Goal: Task Accomplishment & Management: Use online tool/utility

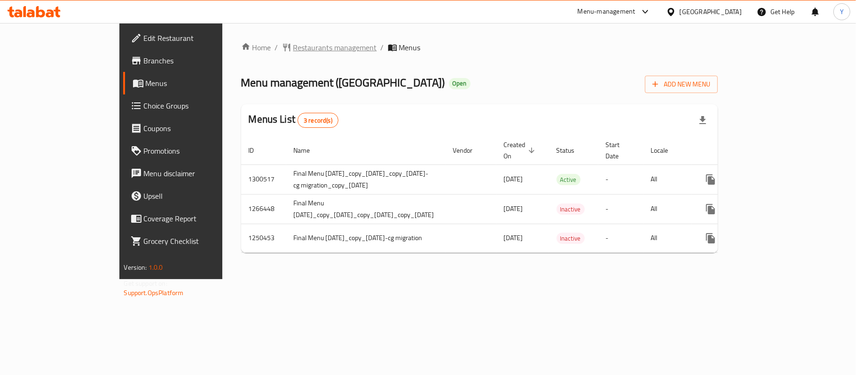
click at [293, 46] on span "Restaurants management" at bounding box center [335, 47] width 84 height 11
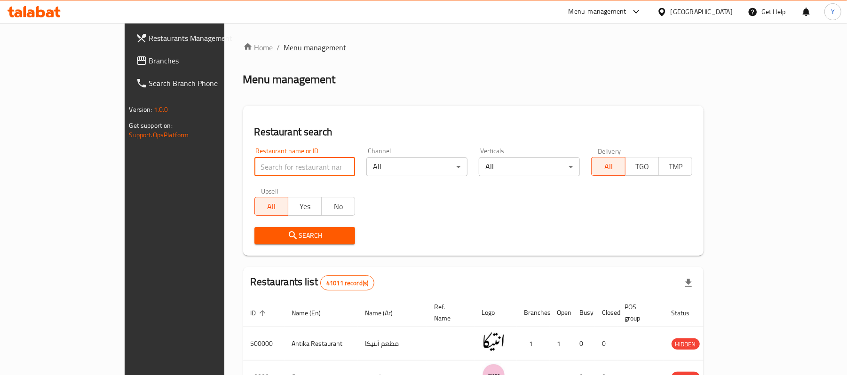
click at [258, 170] on input "search" at bounding box center [304, 167] width 101 height 19
type input "[GEOGRAPHIC_DATA]"
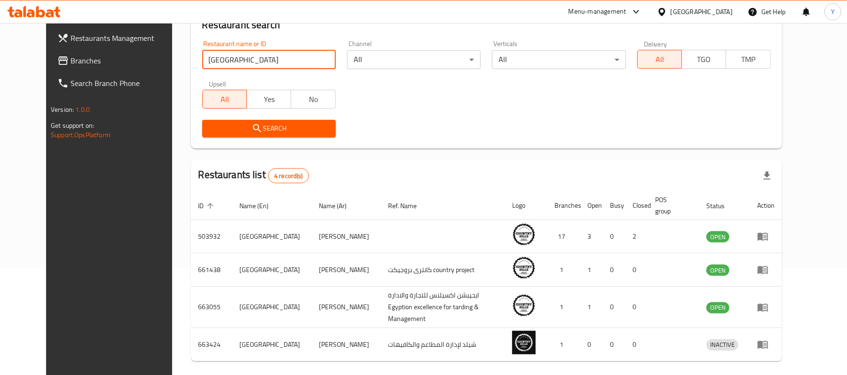
scroll to position [136, 0]
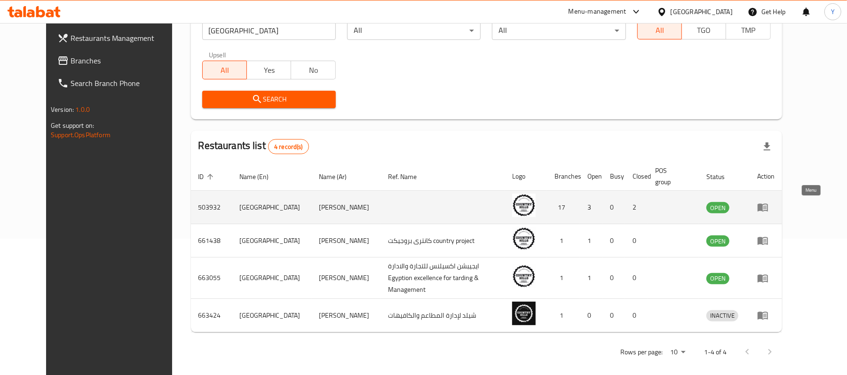
click at [768, 205] on icon "enhanced table" at bounding box center [763, 208] width 10 height 8
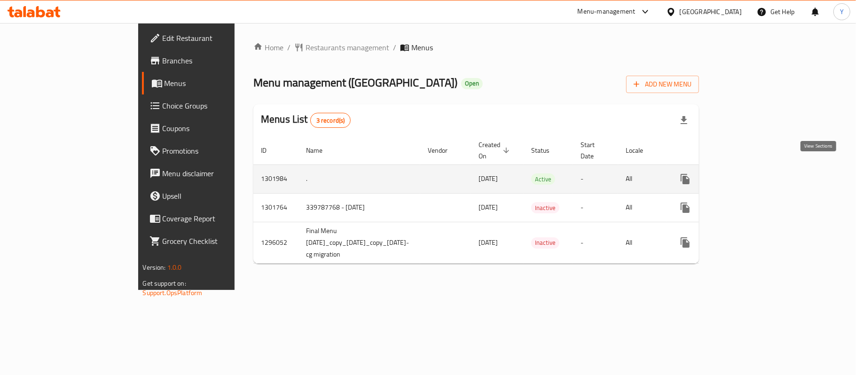
click at [758, 175] on icon "enhanced table" at bounding box center [753, 179] width 8 height 8
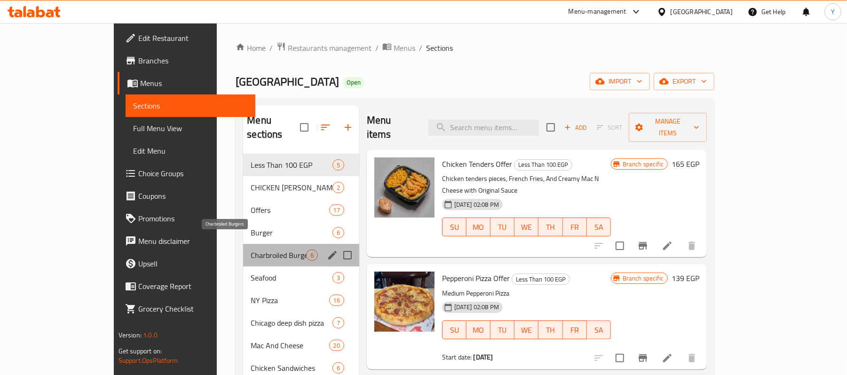
click at [258, 250] on span "Charbroiled Burgers" at bounding box center [278, 255] width 55 height 11
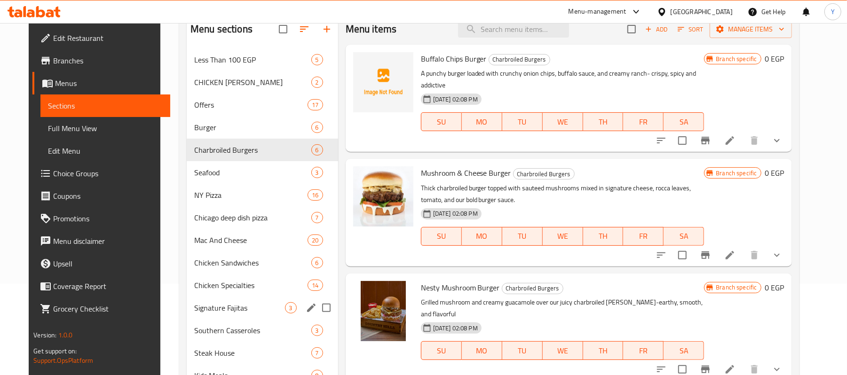
scroll to position [73, 0]
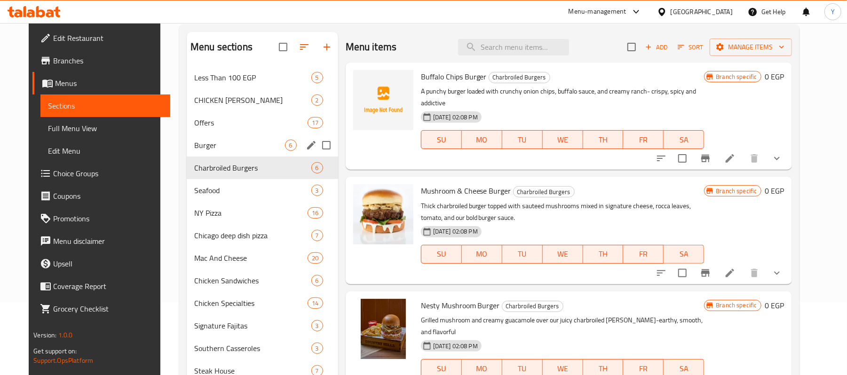
click at [245, 154] on div "Burger 6" at bounding box center [262, 145] width 151 height 23
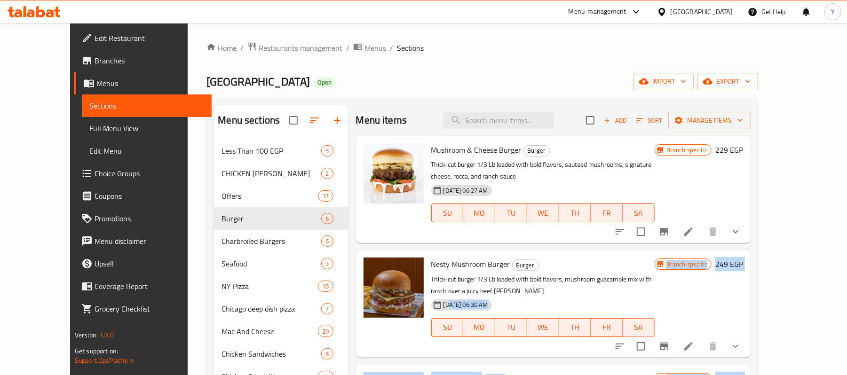
drag, startPoint x: 483, startPoint y: 279, endPoint x: 433, endPoint y: 279, distance: 50.8
click at [433, 164] on div "Mushroom & Cheese Burger Burger Thick-cut burger 1/3 Lb loaded with bold flavor…" at bounding box center [553, 150] width 395 height 28
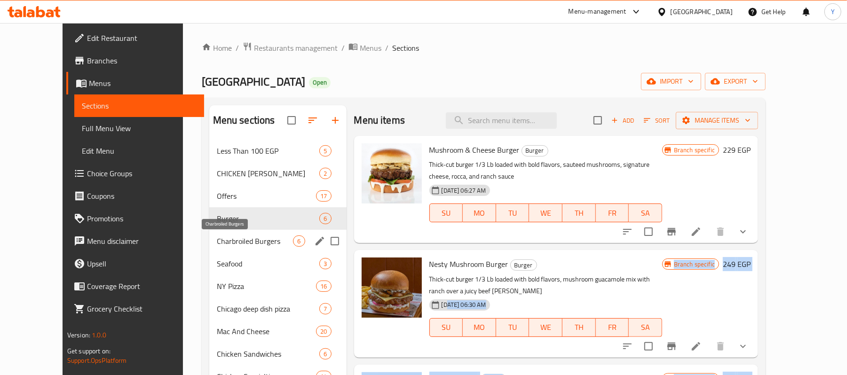
click at [261, 230] on div "Charbroiled Burgers 6" at bounding box center [277, 241] width 137 height 23
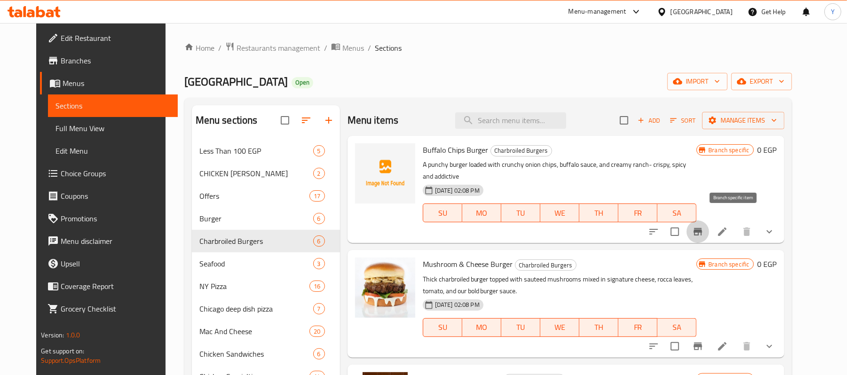
click at [709, 221] on button "Branch-specific-item" at bounding box center [698, 232] width 23 height 23
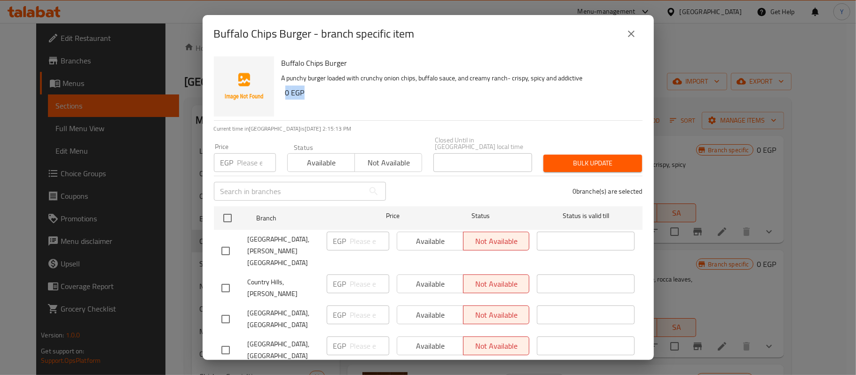
drag, startPoint x: 629, startPoint y: 91, endPoint x: 631, endPoint y: 72, distance: 18.4
click at [629, 76] on div "Buffalo Chips Burger A punchy burger loaded with crunchy onion chips, buffalo s…" at bounding box center [462, 87] width 369 height 68
click at [629, 24] on button "close" at bounding box center [631, 34] width 23 height 23
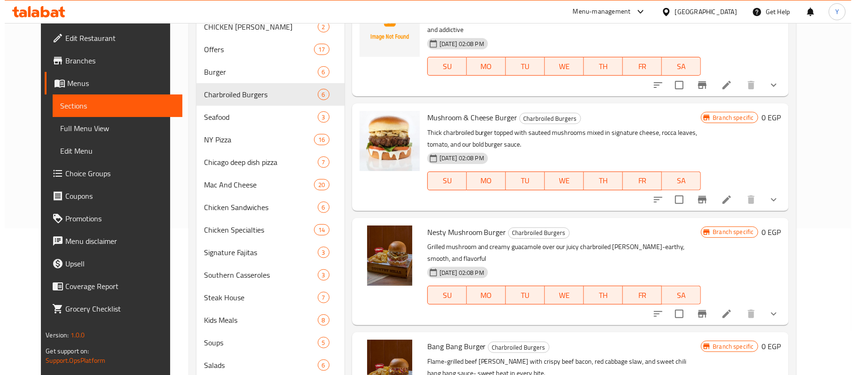
scroll to position [188, 0]
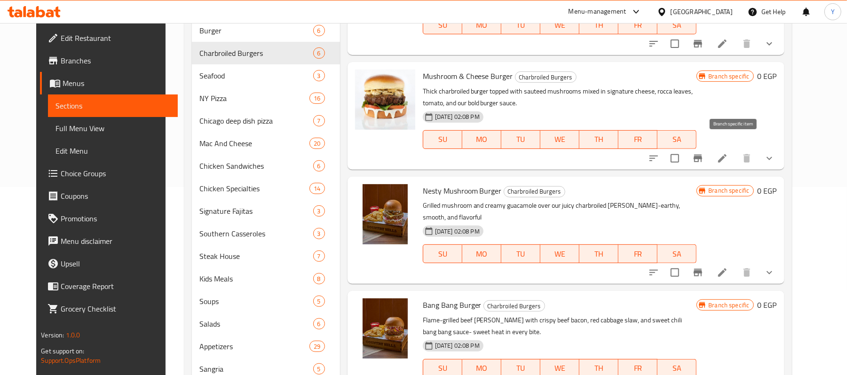
click at [704, 153] on icon "Branch-specific-item" at bounding box center [697, 158] width 11 height 11
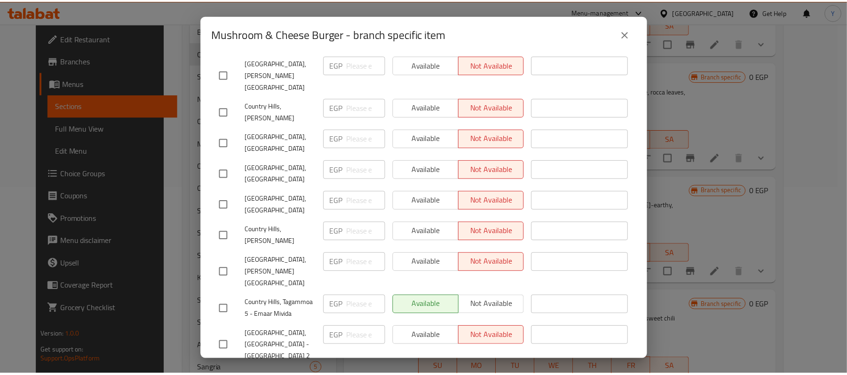
scroll to position [401, 0]
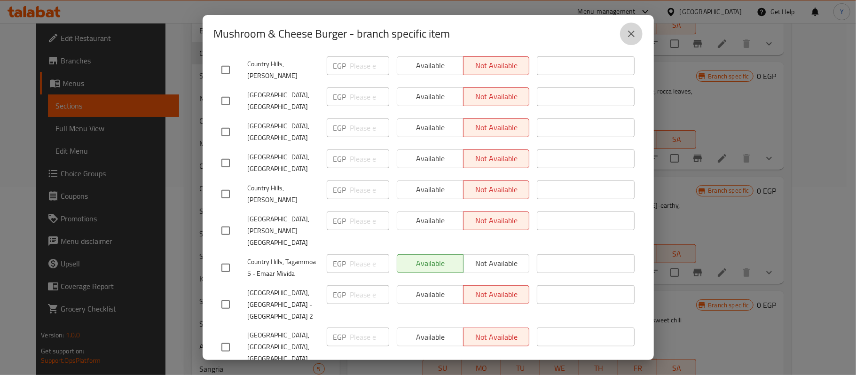
click at [634, 40] on button "close" at bounding box center [631, 34] width 23 height 23
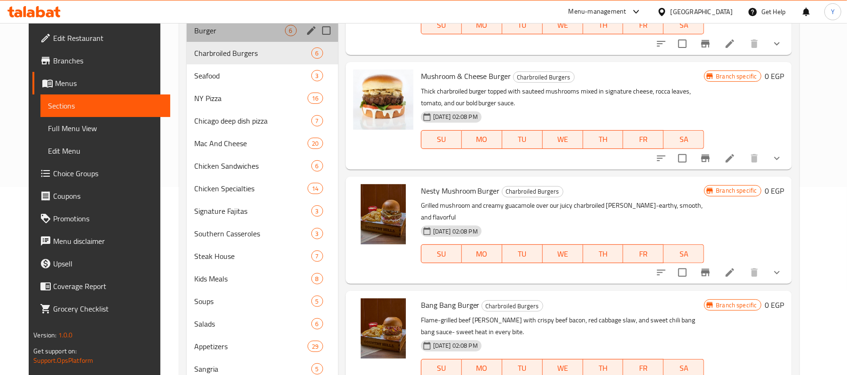
click at [205, 40] on div "Burger 6" at bounding box center [262, 30] width 151 height 23
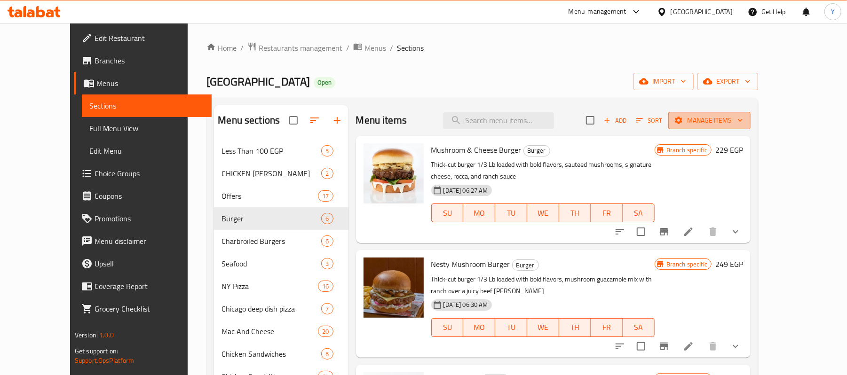
click at [743, 115] on span "Manage items" at bounding box center [709, 121] width 67 height 12
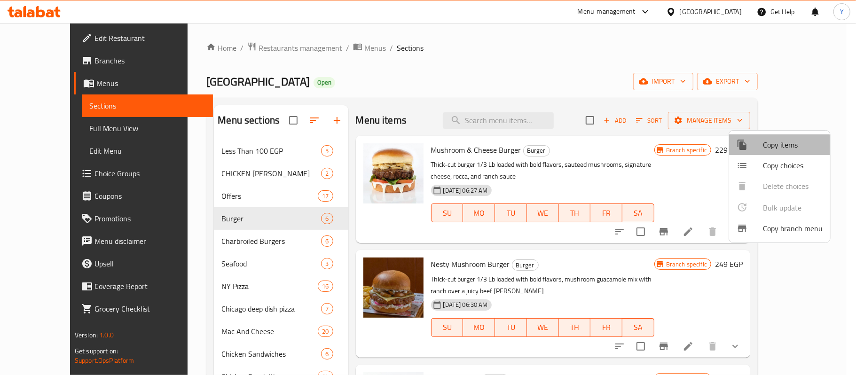
click at [770, 151] on li "Copy items" at bounding box center [779, 144] width 101 height 21
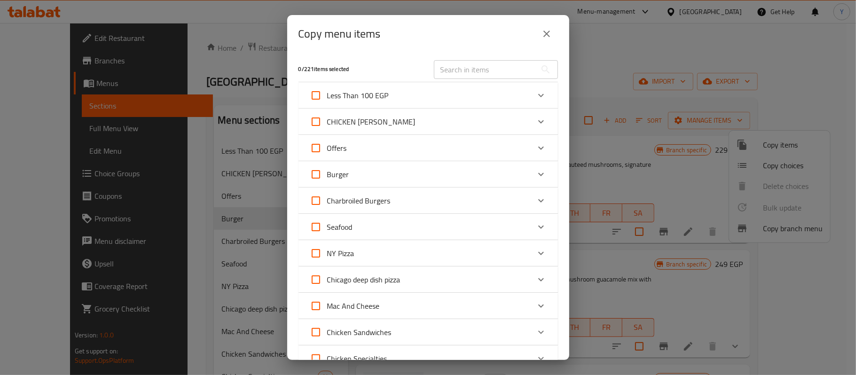
drag, startPoint x: 463, startPoint y: 230, endPoint x: 459, endPoint y: 186, distance: 43.9
click at [459, 186] on div "0 / 221 items selected ​ Less Than 100 EGP Chicken Tenders Offer 165 EGP Pepper…" at bounding box center [428, 207] width 282 height 308
click at [459, 168] on div "Burger" at bounding box center [420, 174] width 220 height 23
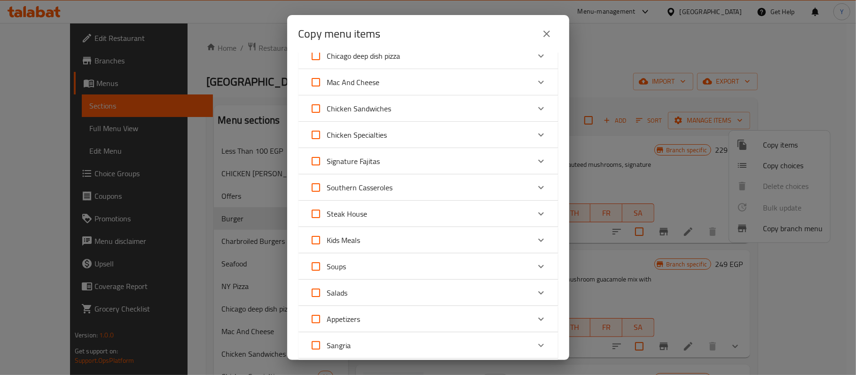
scroll to position [188, 0]
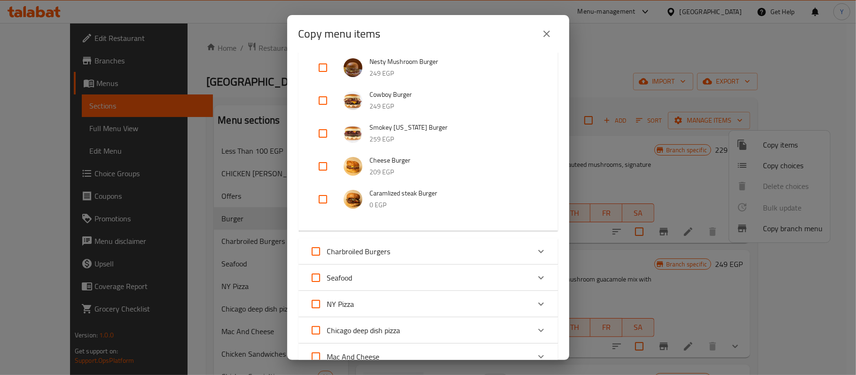
click at [324, 198] on input "checkbox" at bounding box center [323, 199] width 23 height 23
checkbox input "true"
click at [326, 162] on input "checkbox" at bounding box center [323, 166] width 23 height 23
checkbox input "true"
click at [388, 245] on span "Charbroiled Burgers" at bounding box center [358, 252] width 63 height 14
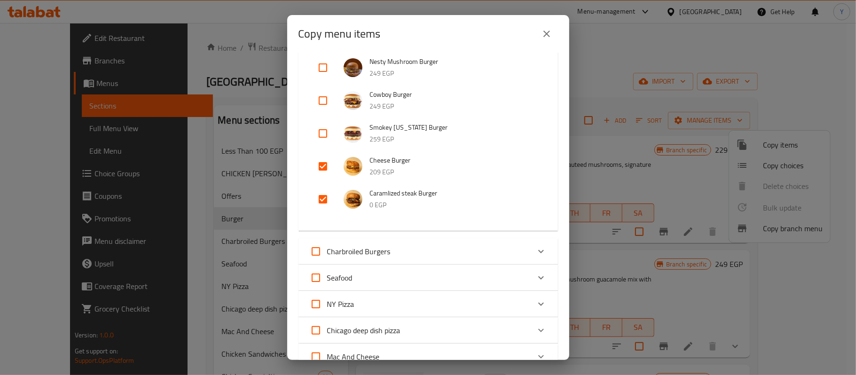
click at [327, 245] on input "Charbroiled Burgers" at bounding box center [316, 251] width 23 height 23
checkbox input "true"
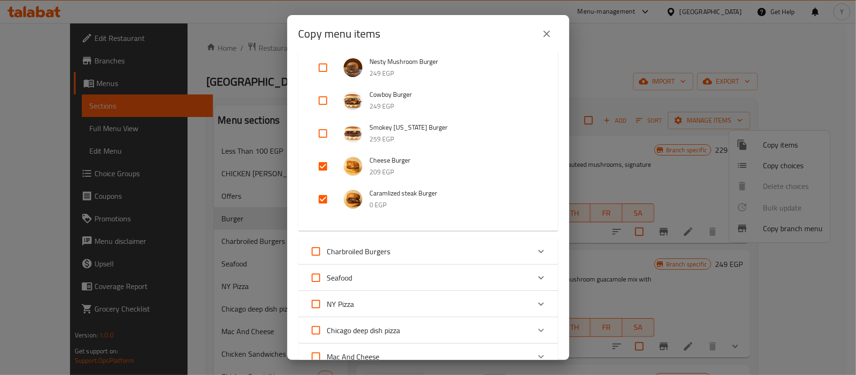
checkbox input "true"
click at [395, 251] on div "Charbroiled Burgers" at bounding box center [420, 251] width 220 height 23
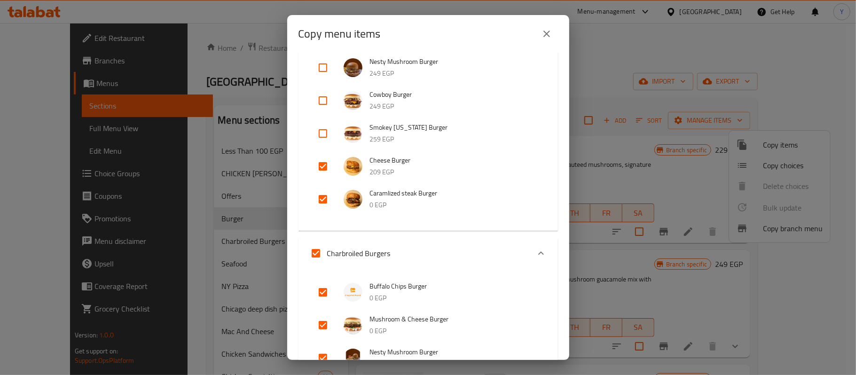
click at [324, 249] on input "Charbroiled Burgers" at bounding box center [316, 253] width 23 height 23
checkbox input "false"
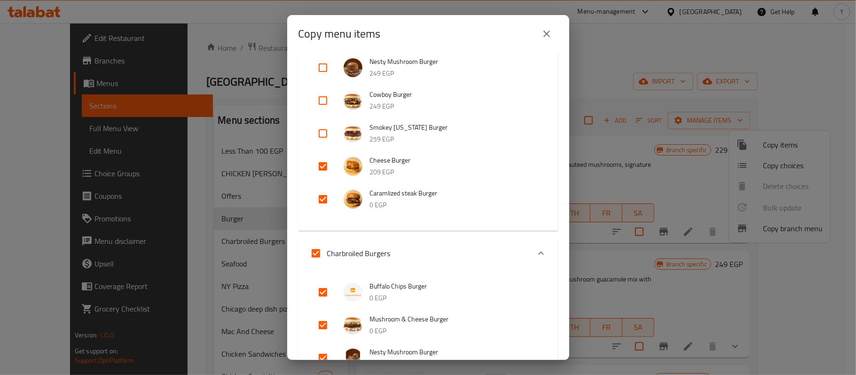
checkbox input "false"
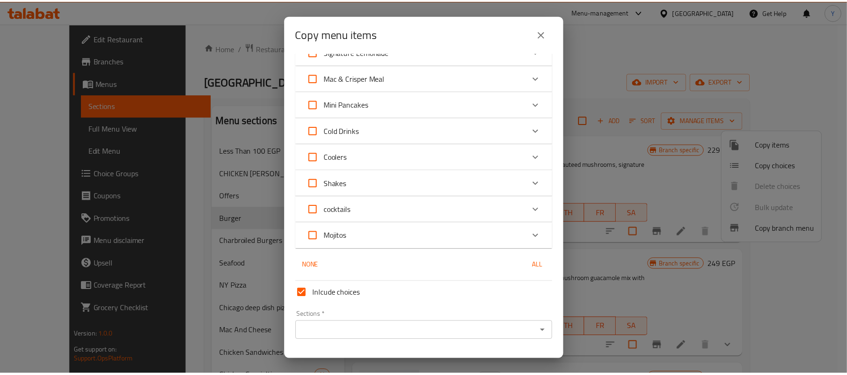
scroll to position [1065, 0]
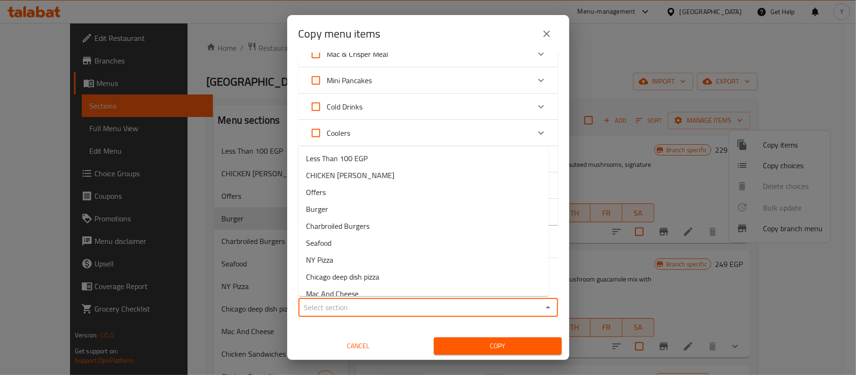
click at [459, 303] on input "Sections   *" at bounding box center [420, 307] width 238 height 13
click at [380, 218] on li "Charbroiled Burgers" at bounding box center [424, 226] width 250 height 17
type input "Charbroiled Burgers"
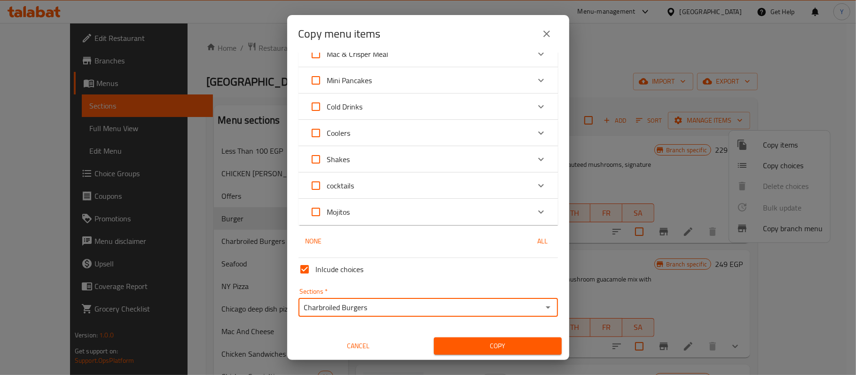
click at [482, 345] on span "Copy" at bounding box center [498, 346] width 113 height 12
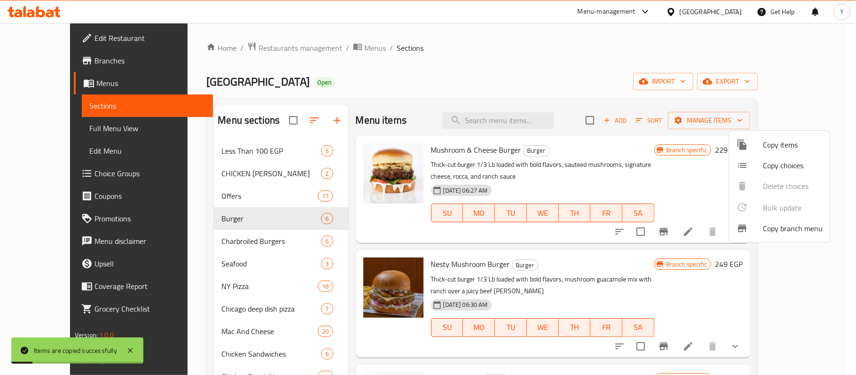
click at [258, 243] on div at bounding box center [428, 187] width 856 height 375
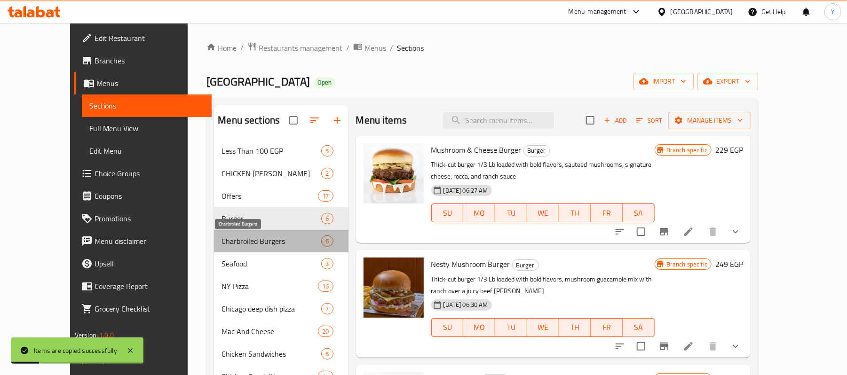
click at [258, 243] on span "Charbroiled Burgers" at bounding box center [271, 241] width 100 height 11
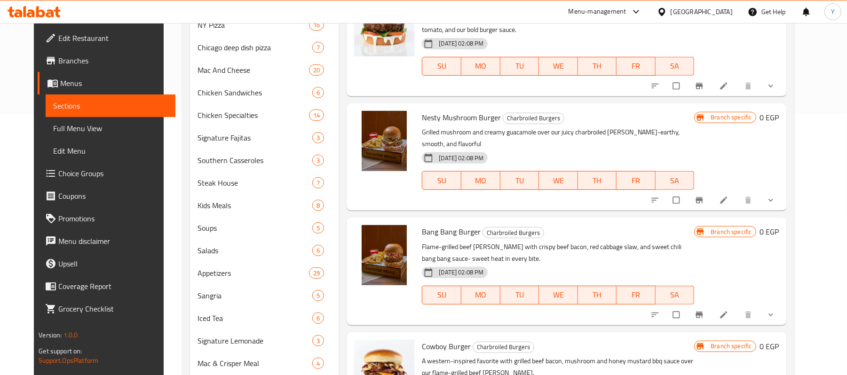
scroll to position [73, 0]
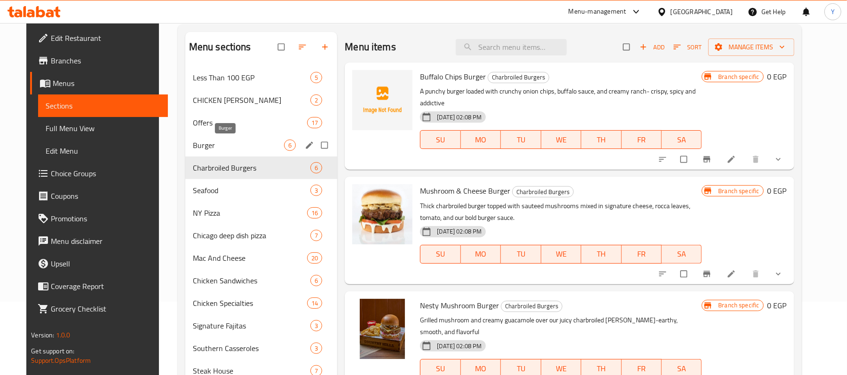
click at [232, 147] on span "Burger" at bounding box center [239, 145] width 92 height 11
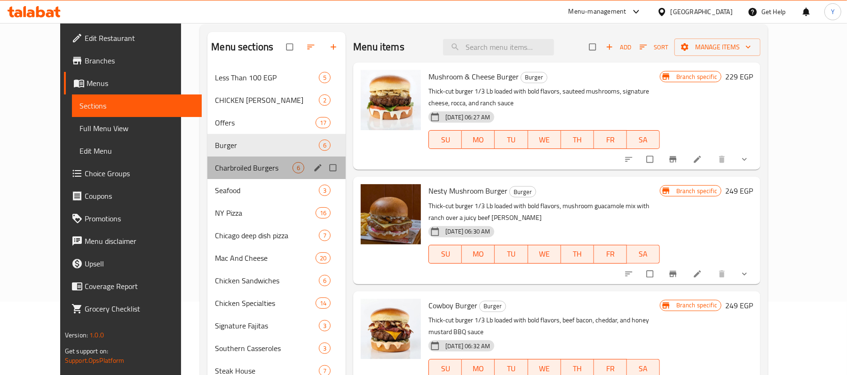
drag, startPoint x: 277, startPoint y: 164, endPoint x: 347, endPoint y: 165, distance: 69.6
click at [329, 165] on div "Charbroiled Burgers 6" at bounding box center [276, 168] width 138 height 23
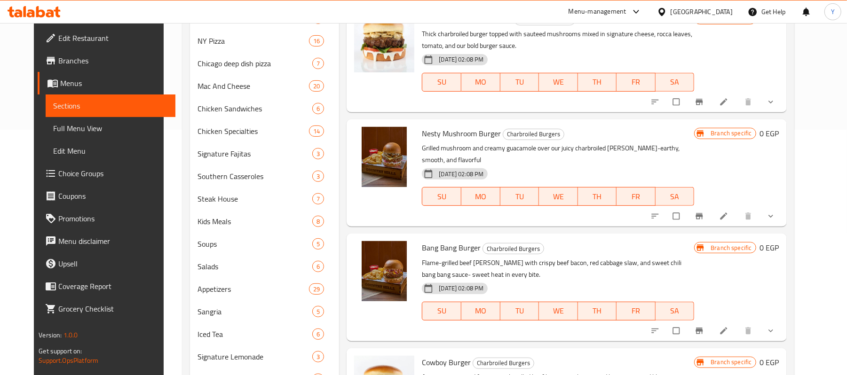
scroll to position [73, 0]
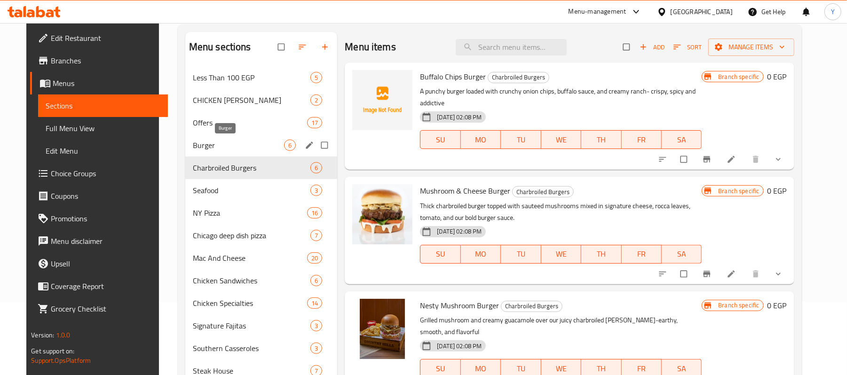
click at [273, 150] on span "Burger" at bounding box center [239, 145] width 92 height 11
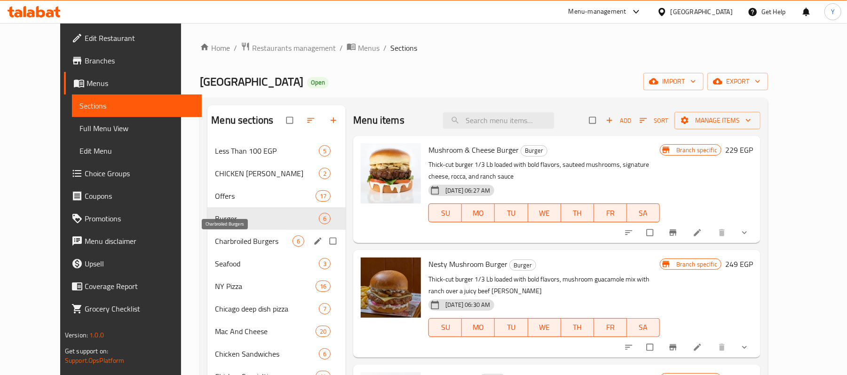
click at [248, 238] on span "Charbroiled Burgers" at bounding box center [254, 241] width 78 height 11
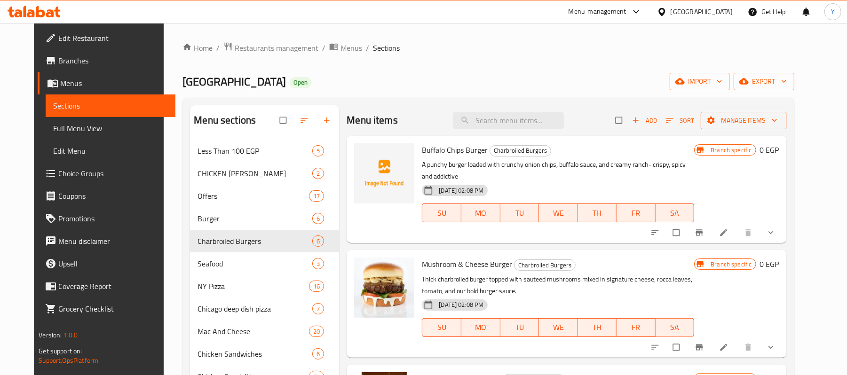
drag, startPoint x: 727, startPoint y: 87, endPoint x: 719, endPoint y: 126, distance: 40.2
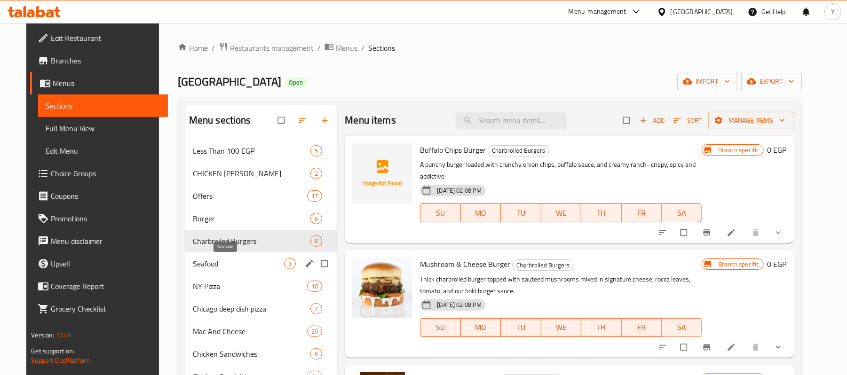
click at [248, 258] on span "Seafood" at bounding box center [239, 263] width 92 height 11
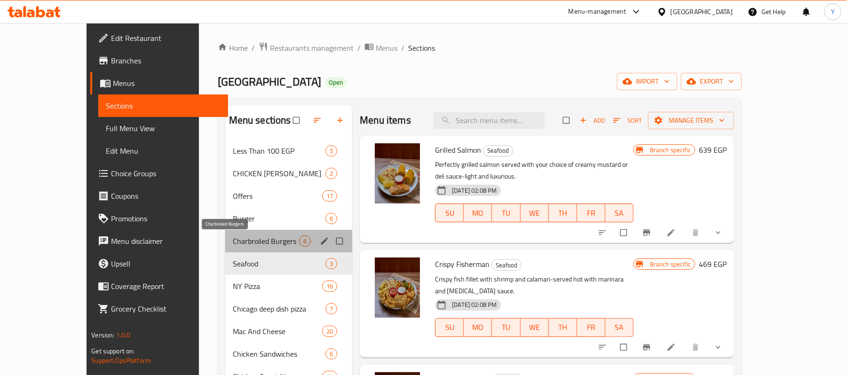
click at [253, 237] on span "Charbroiled Burgers" at bounding box center [266, 241] width 66 height 11
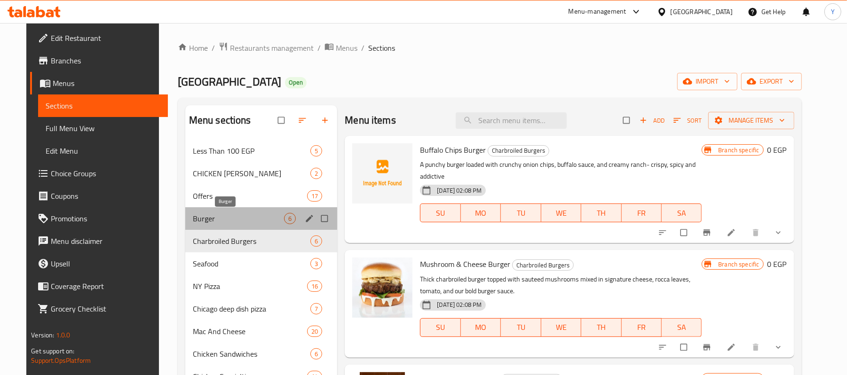
click at [238, 213] on span "Burger" at bounding box center [239, 218] width 92 height 11
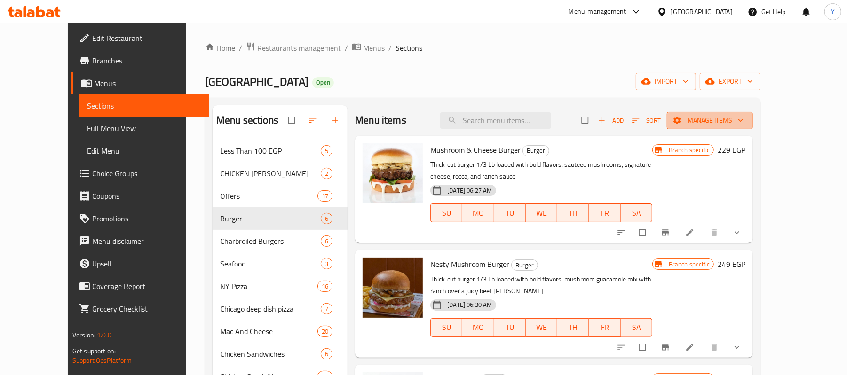
click at [682, 123] on icon "button" at bounding box center [676, 120] width 9 height 9
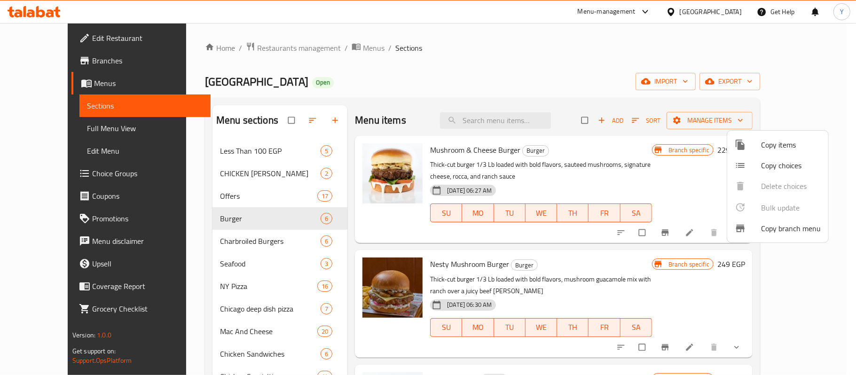
click at [745, 143] on icon at bounding box center [740, 144] width 11 height 11
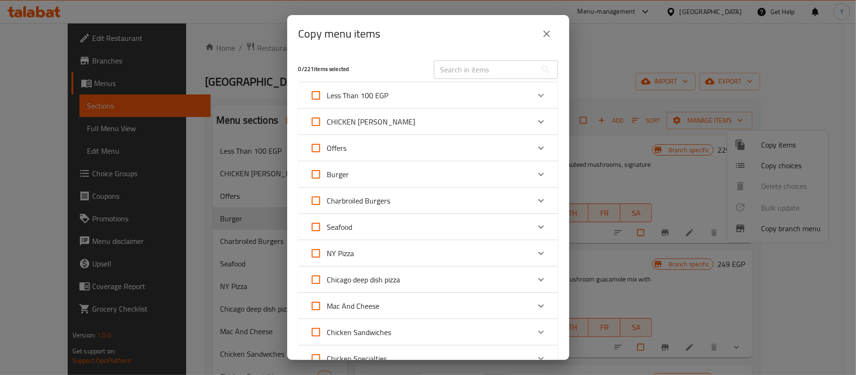
click at [386, 179] on div "Burger" at bounding box center [420, 174] width 220 height 23
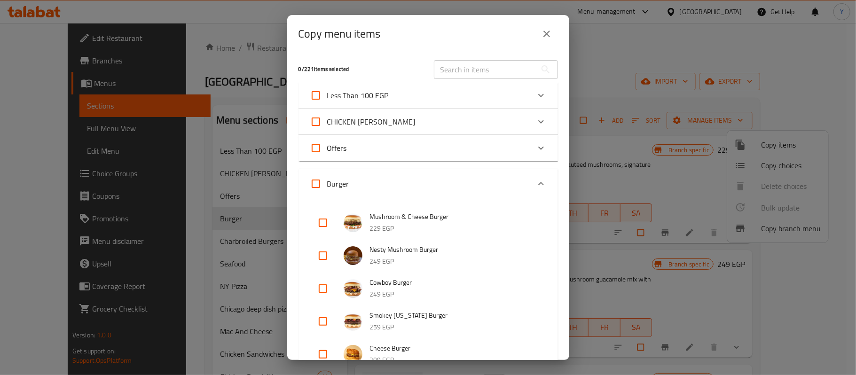
scroll to position [188, 0]
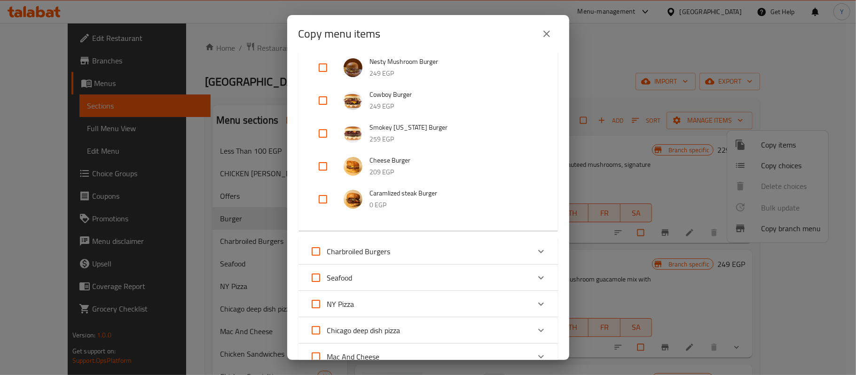
click at [320, 190] on input "checkbox" at bounding box center [323, 199] width 23 height 23
checkbox input "true"
click at [322, 173] on input "checkbox" at bounding box center [323, 166] width 23 height 23
checkbox input "true"
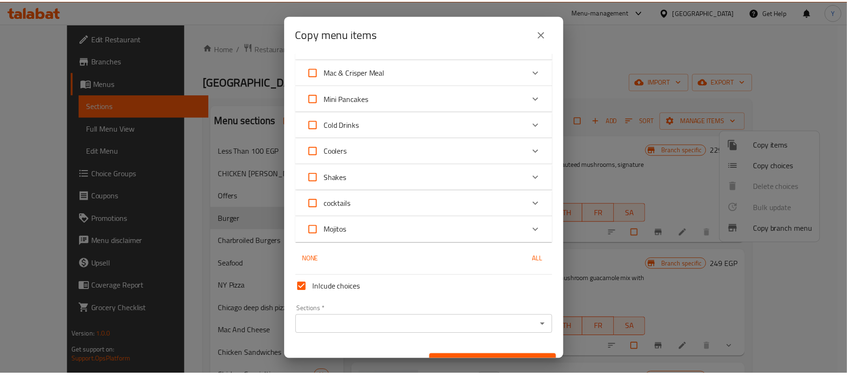
scroll to position [833, 0]
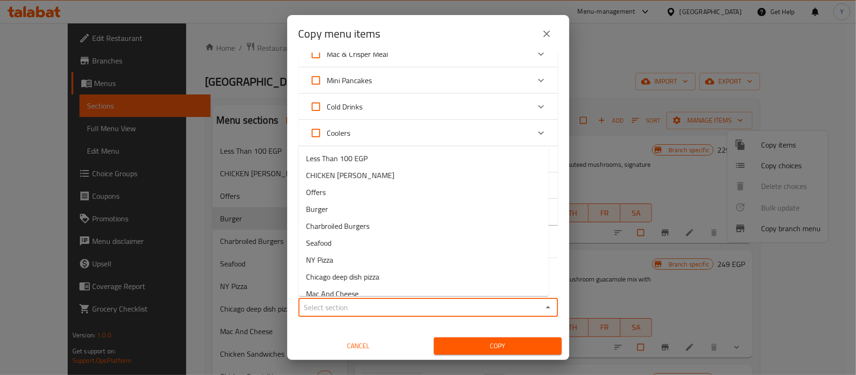
click at [527, 311] on input "Sections   *" at bounding box center [420, 307] width 238 height 13
click at [402, 228] on li "Charbroiled Burgers" at bounding box center [424, 226] width 250 height 17
type input "Charbroiled Burgers"
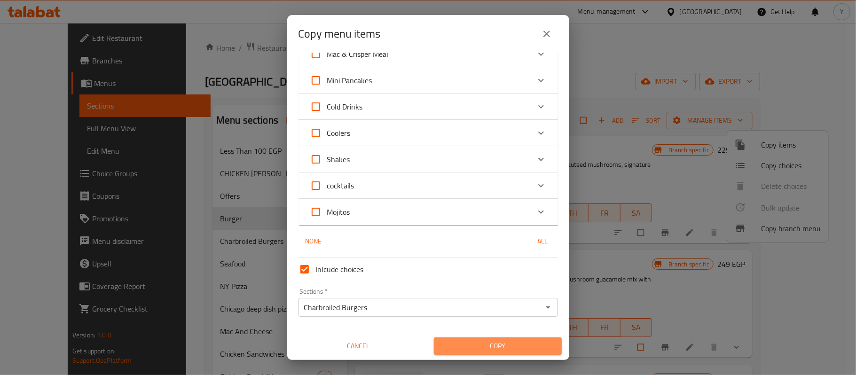
click at [503, 343] on button "Copy" at bounding box center [498, 346] width 128 height 17
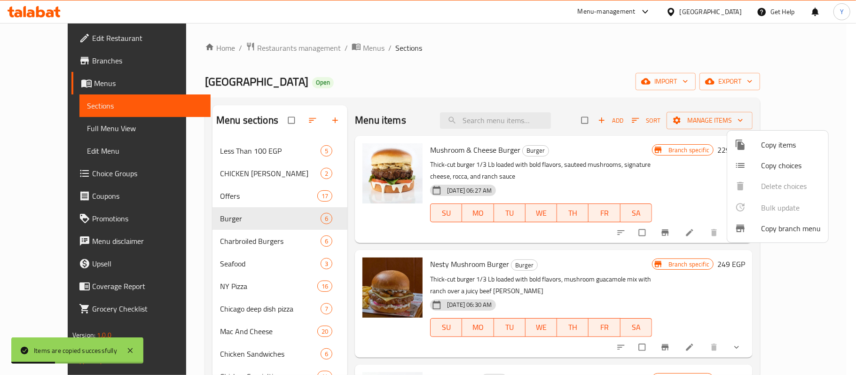
click at [258, 228] on div at bounding box center [428, 187] width 856 height 375
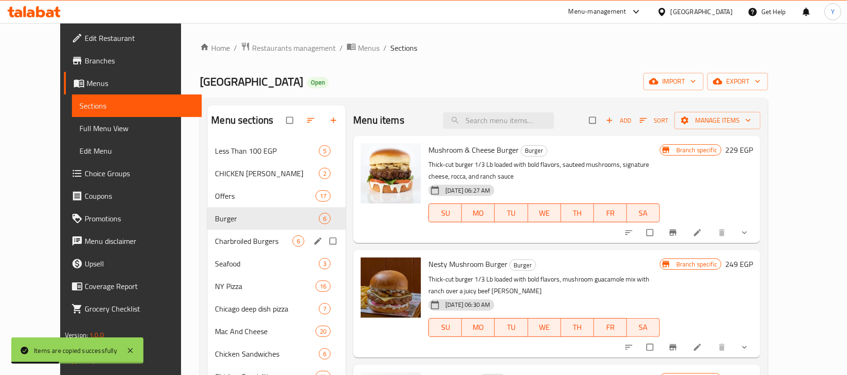
click at [259, 238] on span "Charbroiled Burgers" at bounding box center [254, 241] width 78 height 11
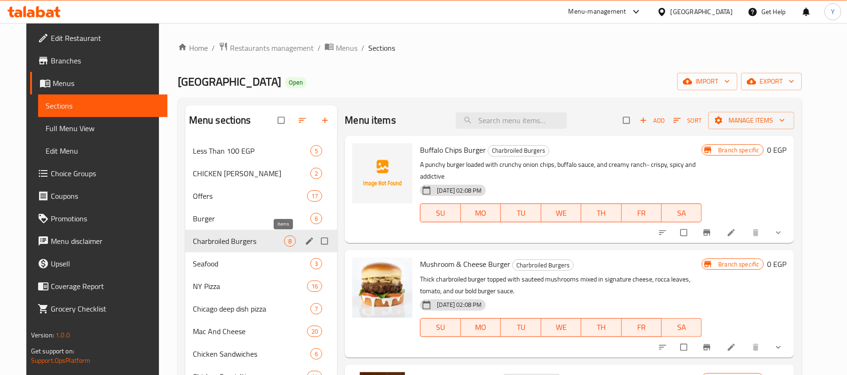
click at [284, 242] on div "8" at bounding box center [290, 241] width 12 height 11
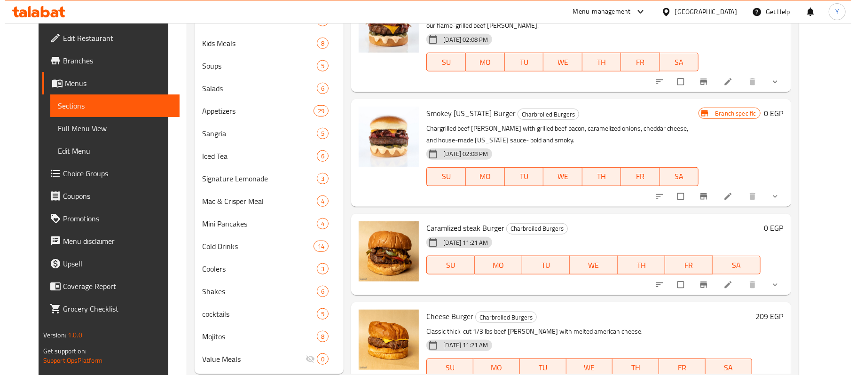
scroll to position [450, 0]
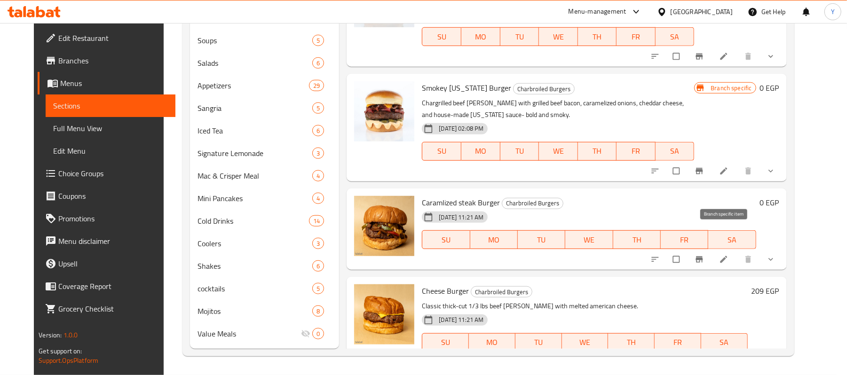
click at [704, 255] on icon "Branch-specific-item" at bounding box center [699, 259] width 9 height 9
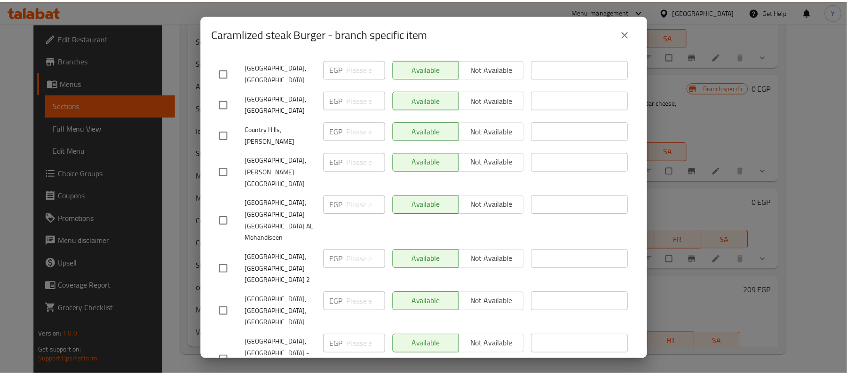
scroll to position [401, 0]
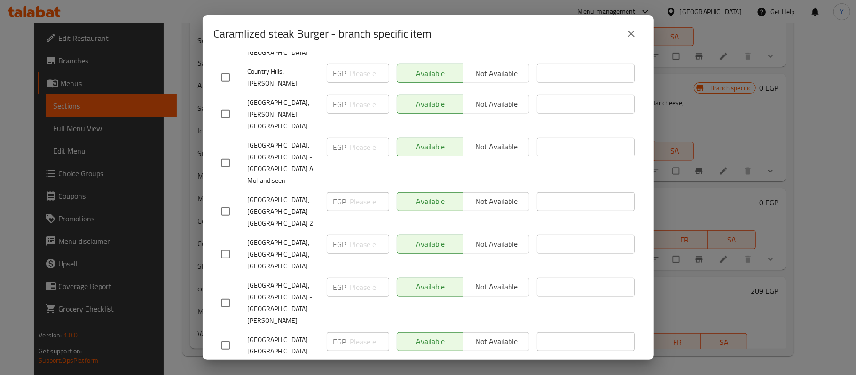
click at [625, 38] on button "close" at bounding box center [631, 34] width 23 height 23
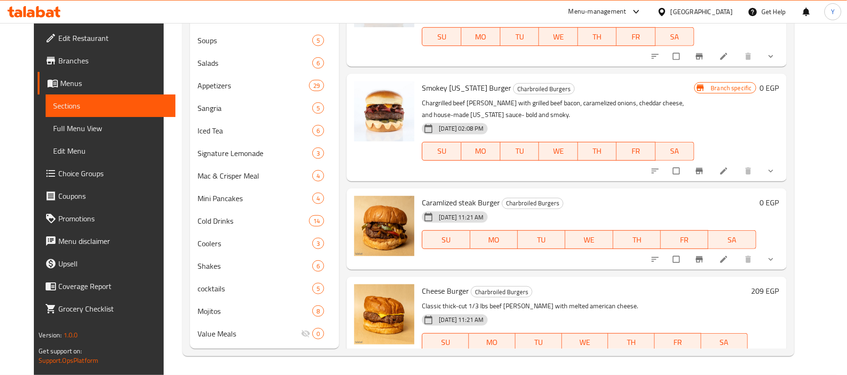
click at [704, 358] on icon "Branch-specific-item" at bounding box center [699, 362] width 9 height 9
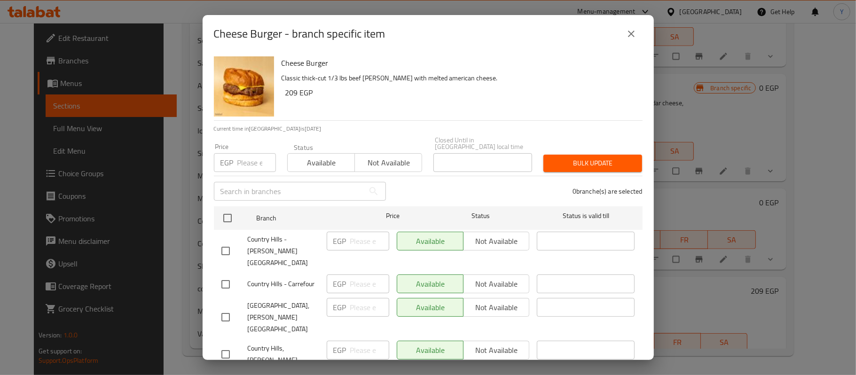
click at [630, 32] on icon "close" at bounding box center [631, 33] width 11 height 11
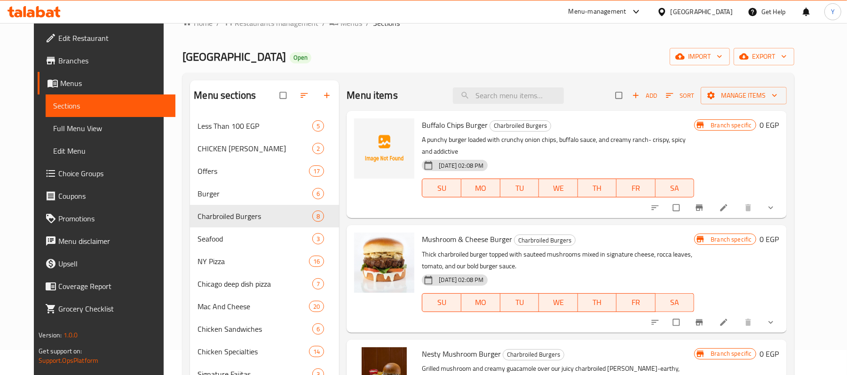
scroll to position [0, 0]
